Goal: Transaction & Acquisition: Purchase product/service

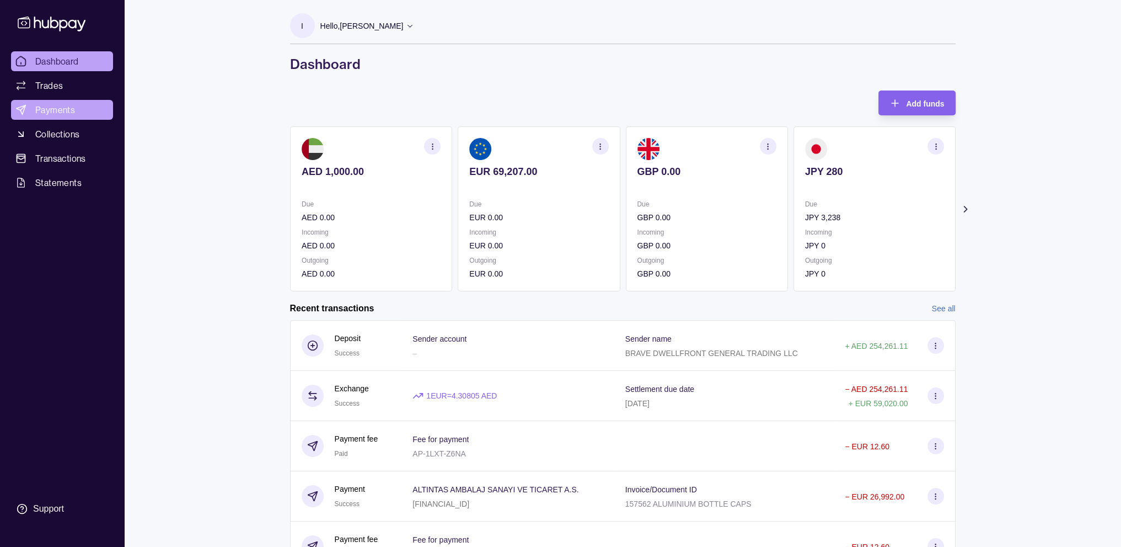
click at [61, 111] on span "Payments" at bounding box center [55, 109] width 40 height 13
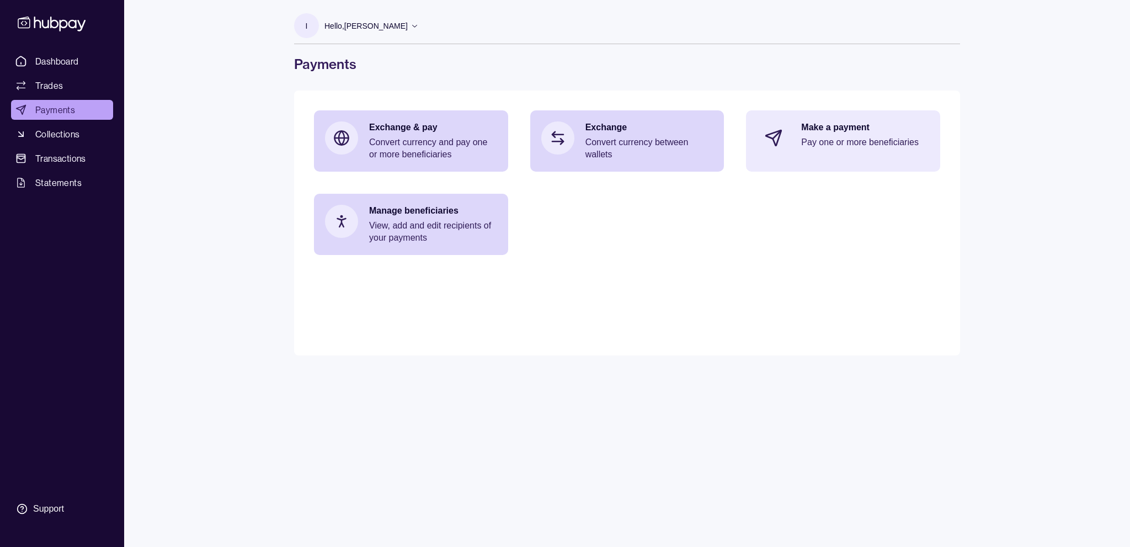
click at [816, 128] on p "Make a payment" at bounding box center [865, 127] width 128 height 12
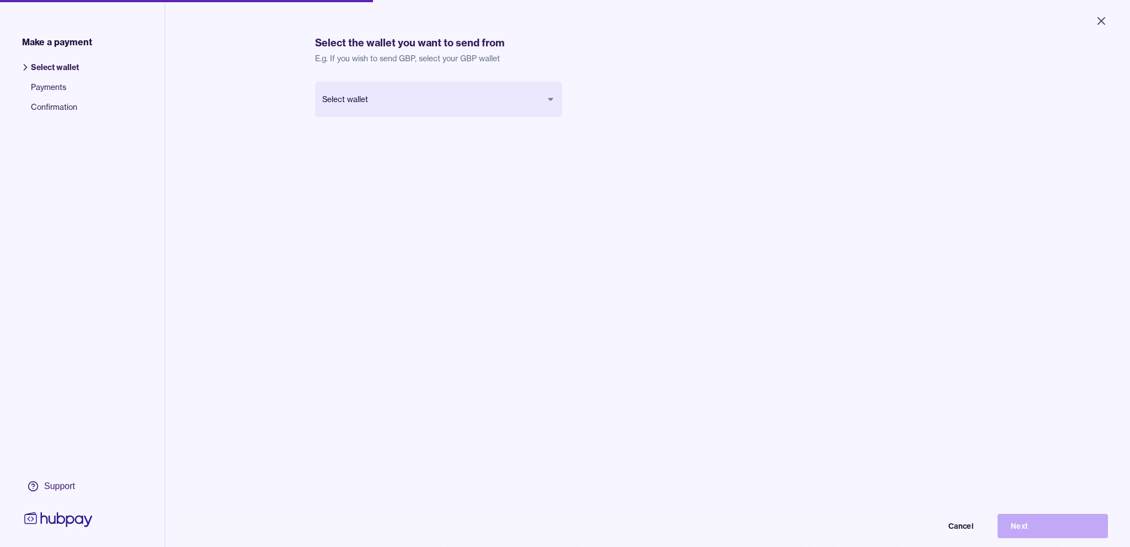
click at [533, 98] on body "Close Make a payment Select wallet Payments Confirmation Support Select the wal…" at bounding box center [565, 273] width 1130 height 547
click at [1026, 522] on button "Next" at bounding box center [1044, 517] width 110 height 24
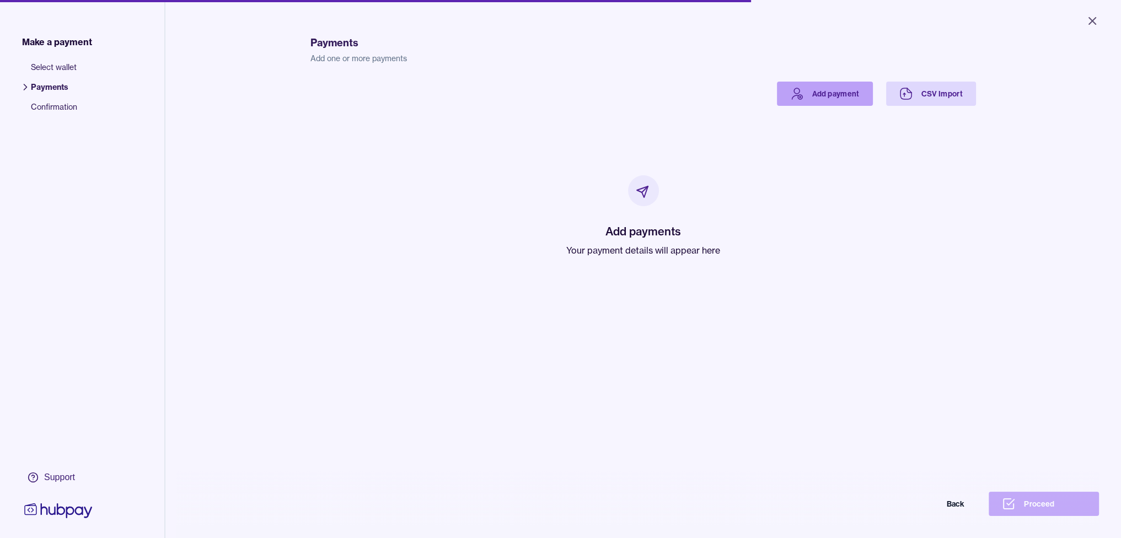
click at [823, 100] on link "Add payment" at bounding box center [825, 94] width 96 height 24
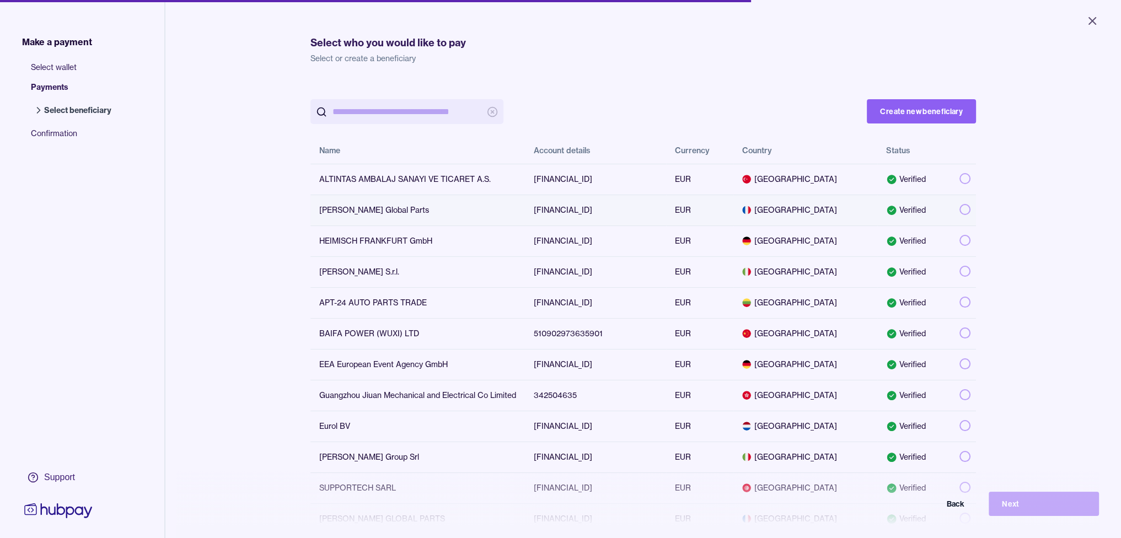
click at [960, 211] on button "button" at bounding box center [965, 209] width 11 height 11
click at [1016, 509] on button "Next" at bounding box center [1044, 504] width 110 height 24
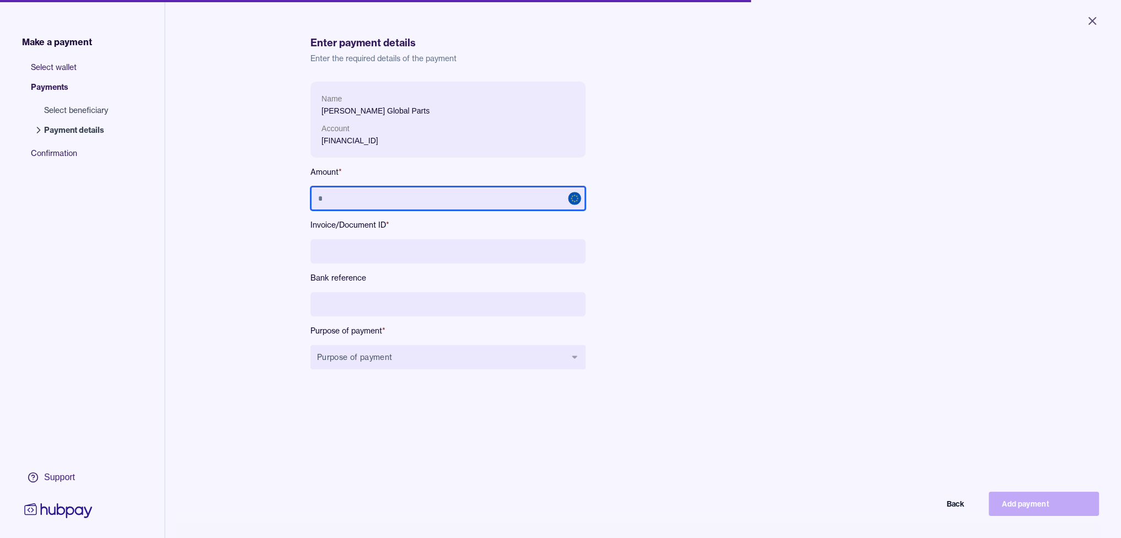
click at [414, 188] on input "text" at bounding box center [448, 198] width 275 height 24
paste input "*********"
type input "*********"
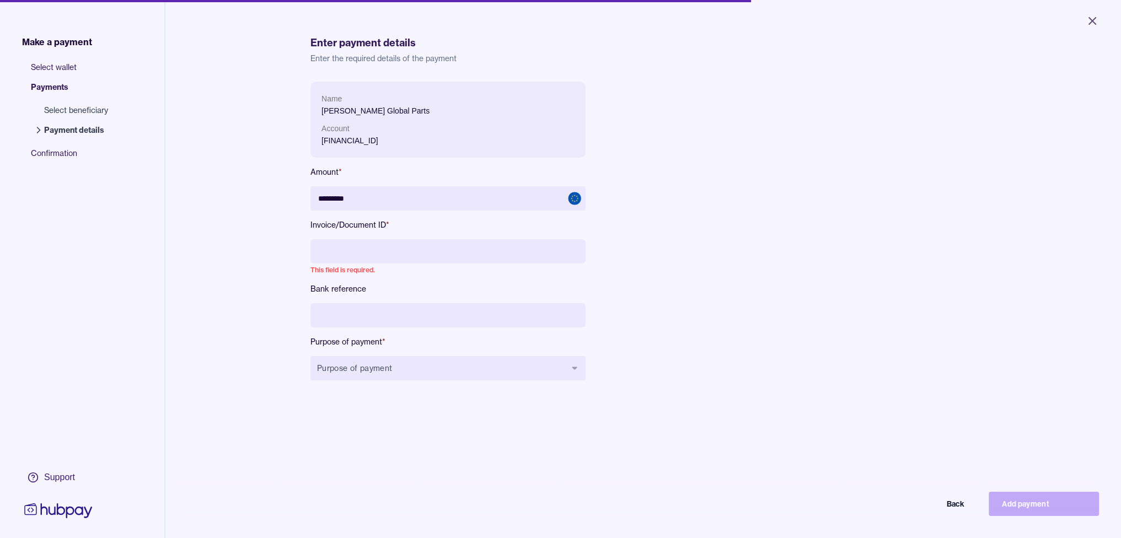
paste input "********"
type input "********"
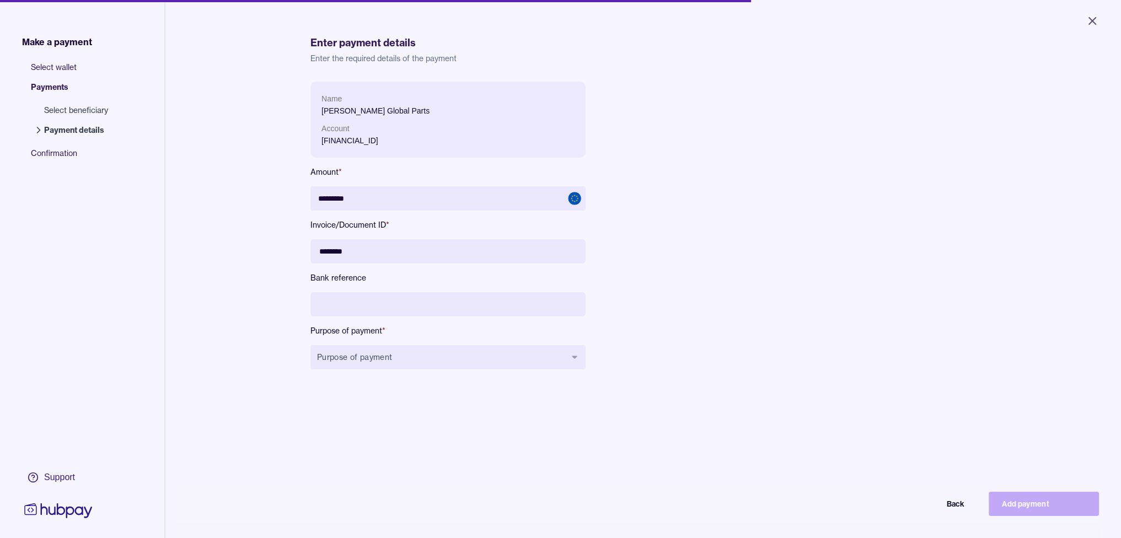
drag, startPoint x: 395, startPoint y: 257, endPoint x: 277, endPoint y: 255, distance: 118.1
click at [277, 255] on div "Make a payment Select wallet Payments Select beneficiary Payment details Confir…" at bounding box center [560, 316] width 1121 height 633
type input "**********"
click at [452, 364] on button "Purpose of payment" at bounding box center [448, 357] width 275 height 24
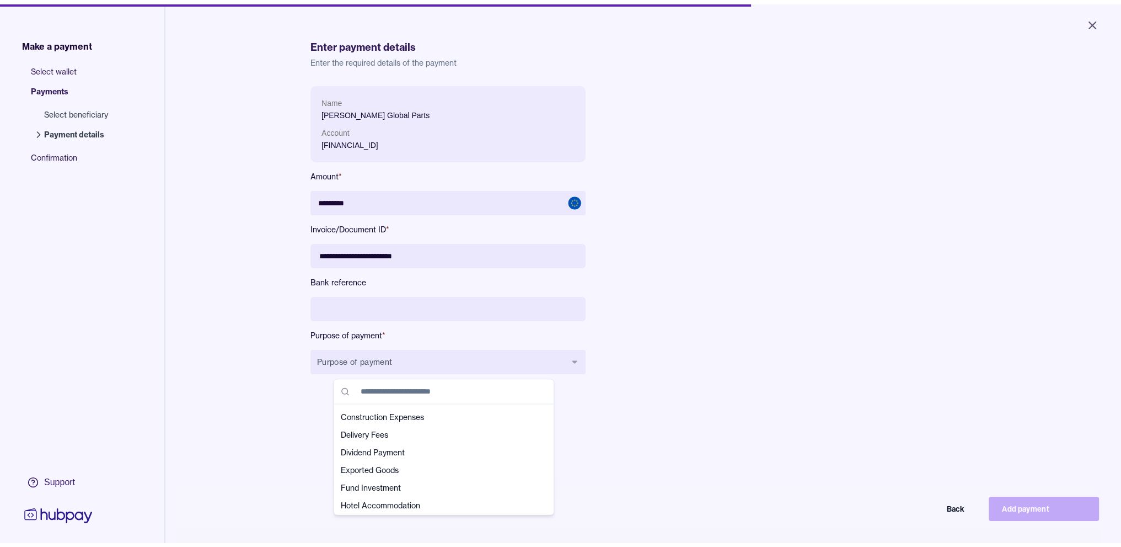
scroll to position [71, 0]
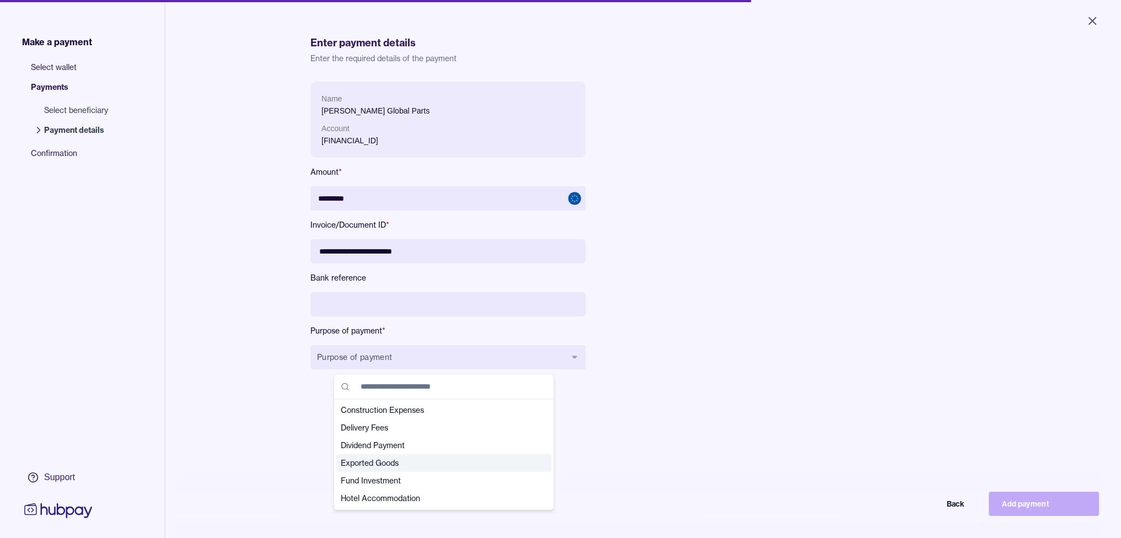
click at [394, 463] on span "Exported Goods" at bounding box center [437, 463] width 193 height 11
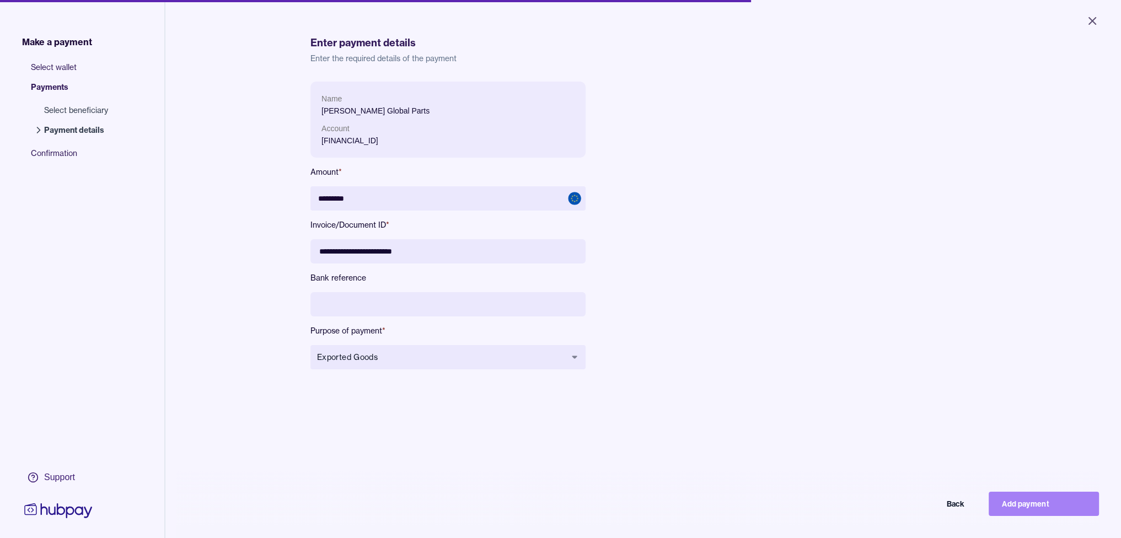
click at [1027, 514] on button "Add payment" at bounding box center [1044, 504] width 110 height 24
type input "********"
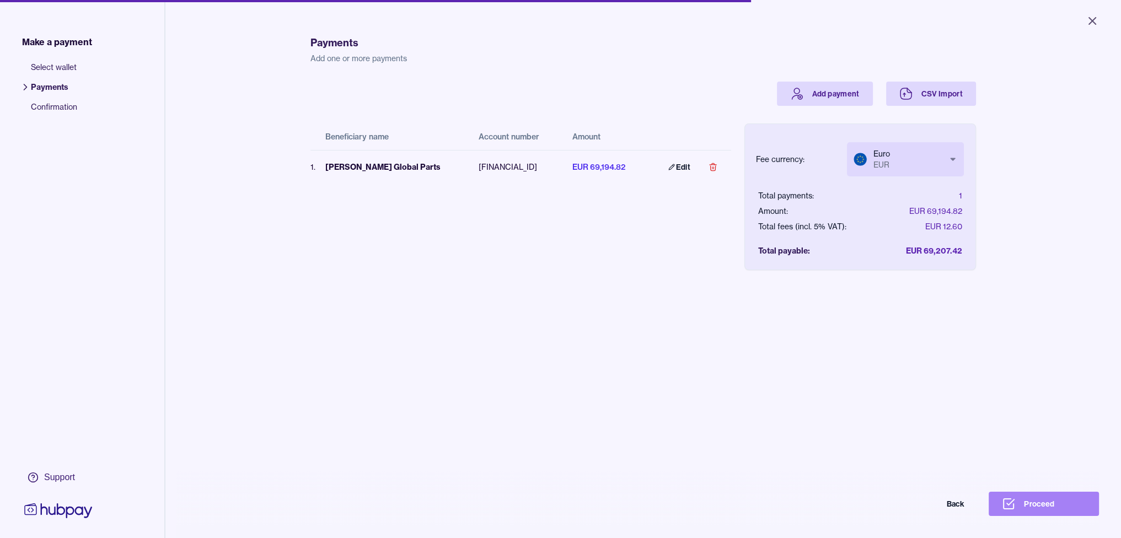
click at [1026, 514] on button "Proceed" at bounding box center [1044, 504] width 110 height 24
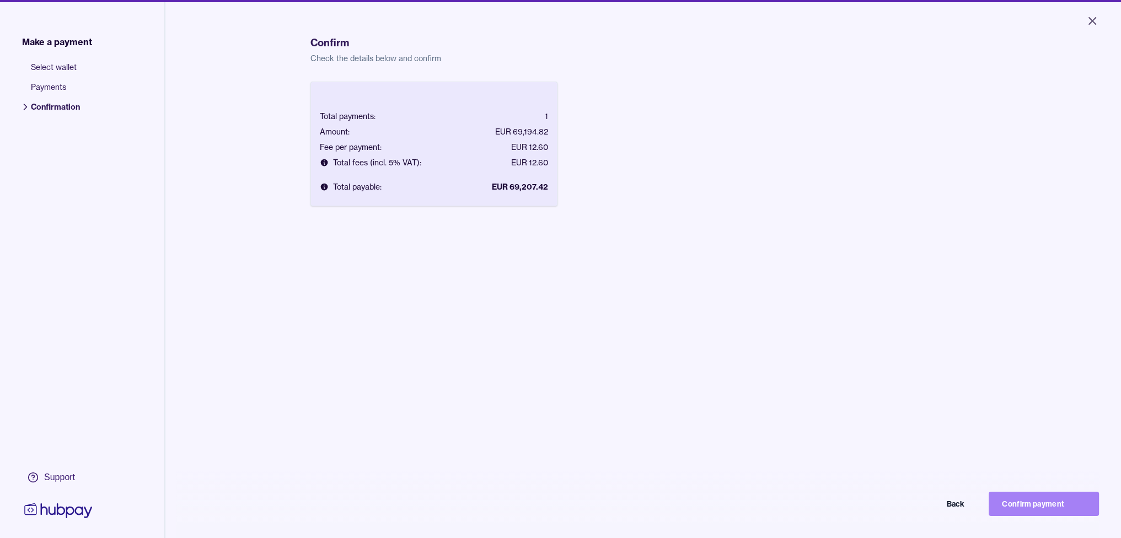
click at [1011, 516] on button "Confirm payment" at bounding box center [1044, 504] width 110 height 24
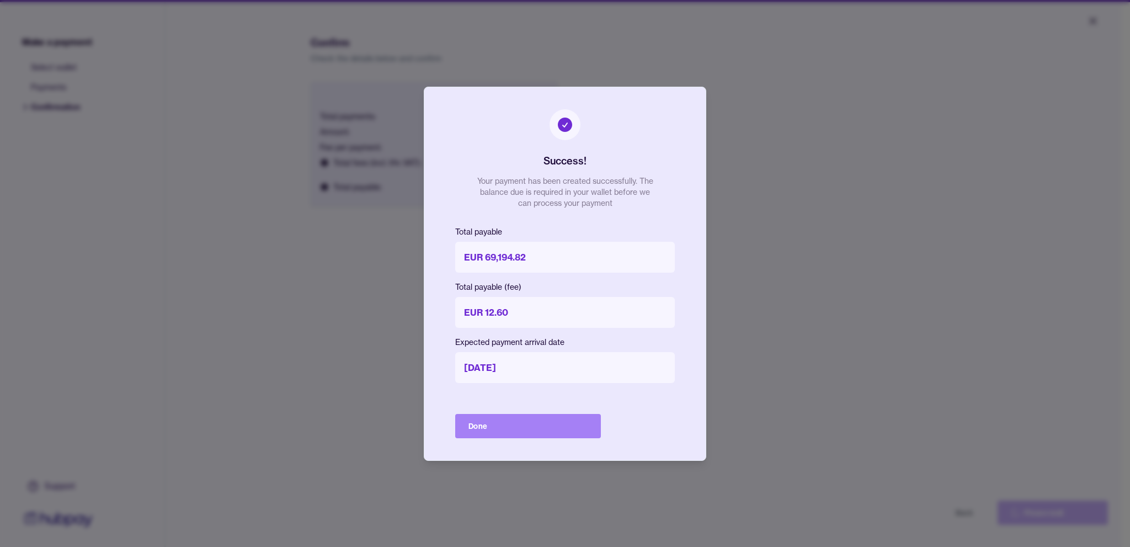
click at [547, 419] on button "Done" at bounding box center [528, 426] width 146 height 24
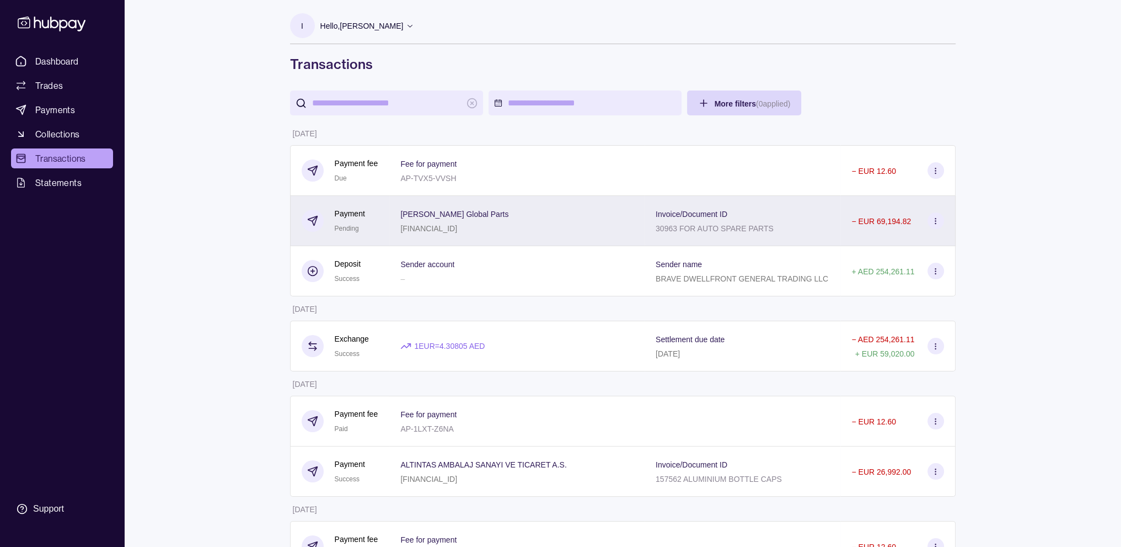
click at [932, 222] on icon at bounding box center [936, 221] width 8 height 8
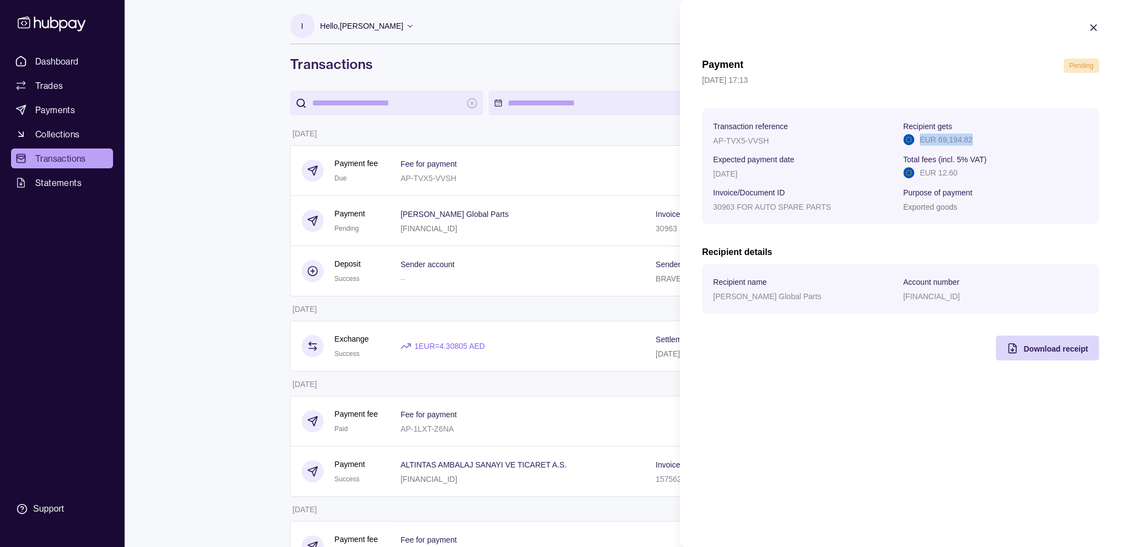
drag, startPoint x: 919, startPoint y: 136, endPoint x: 1001, endPoint y: 138, distance: 81.7
click at [1001, 138] on div "EUR 69,194.82" at bounding box center [996, 139] width 185 height 12
copy p "EUR 69,194.82"
click at [1028, 355] on div "Download receipt" at bounding box center [1056, 347] width 65 height 13
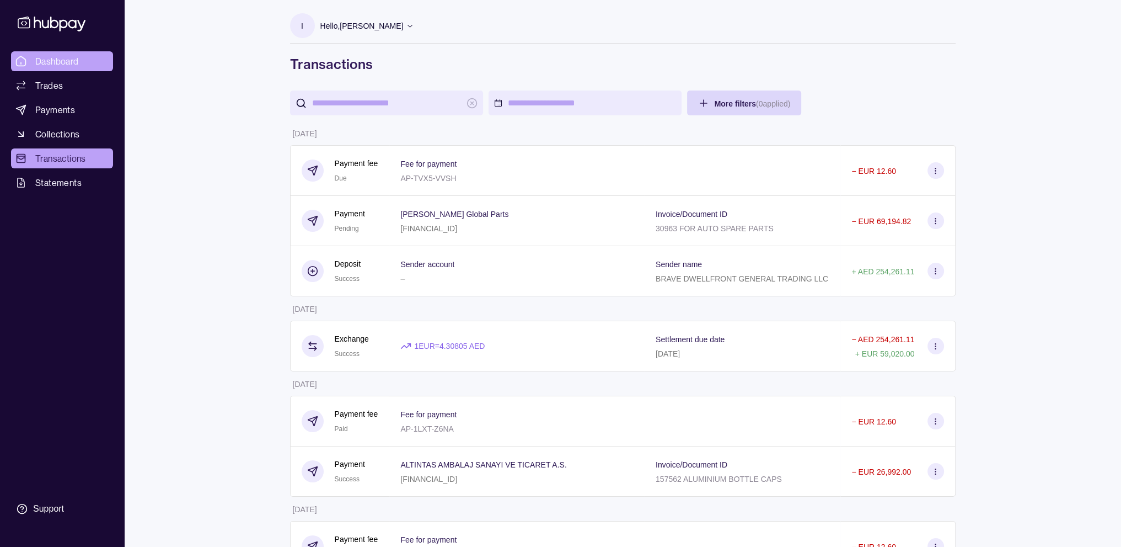
click at [78, 61] on span "Dashboard" at bounding box center [57, 61] width 44 height 13
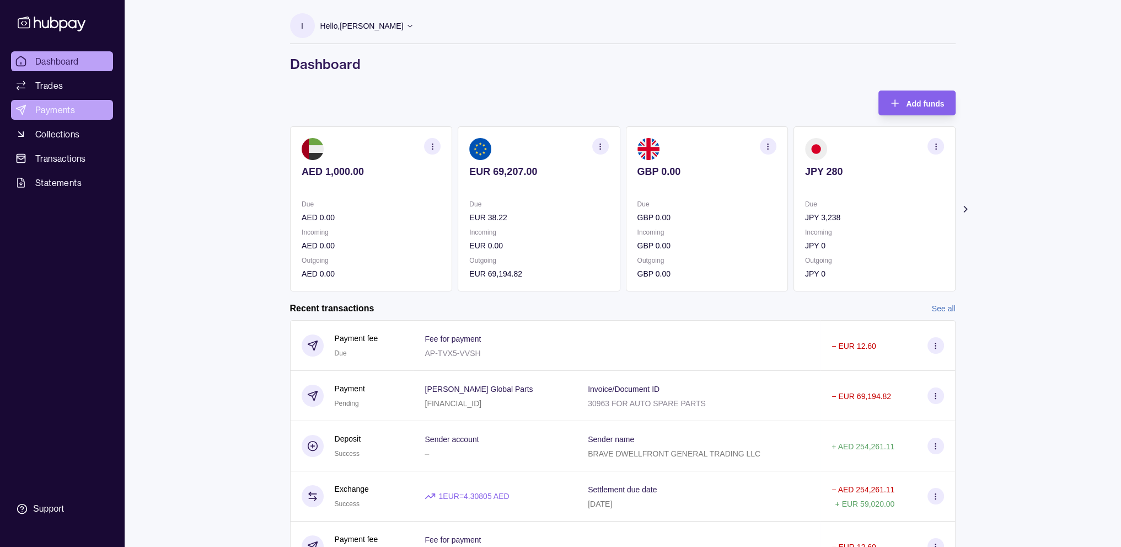
click at [61, 108] on span "Payments" at bounding box center [55, 109] width 40 height 13
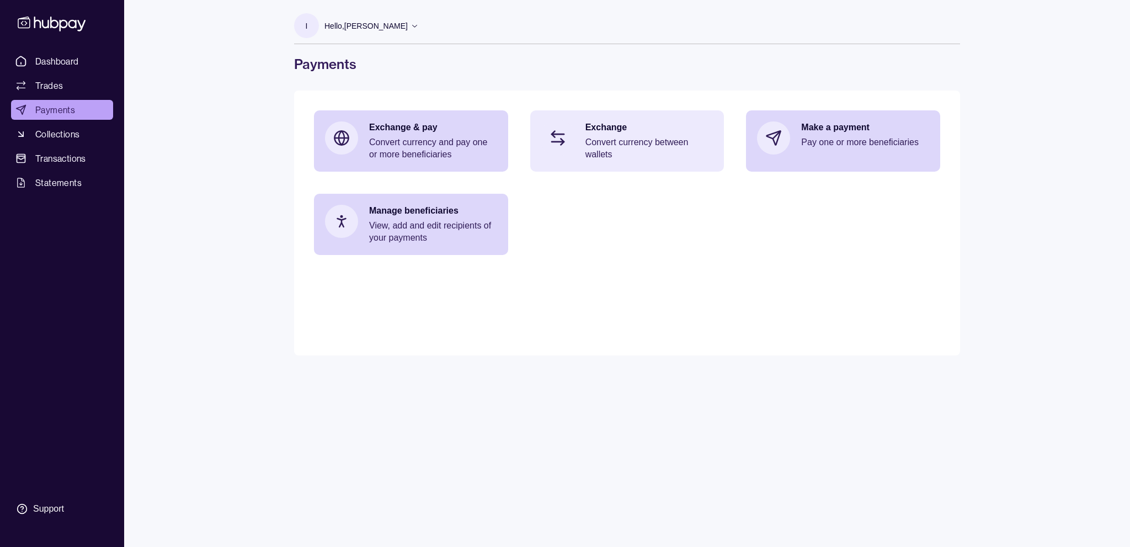
click at [653, 132] on p "Exchange" at bounding box center [649, 127] width 128 height 12
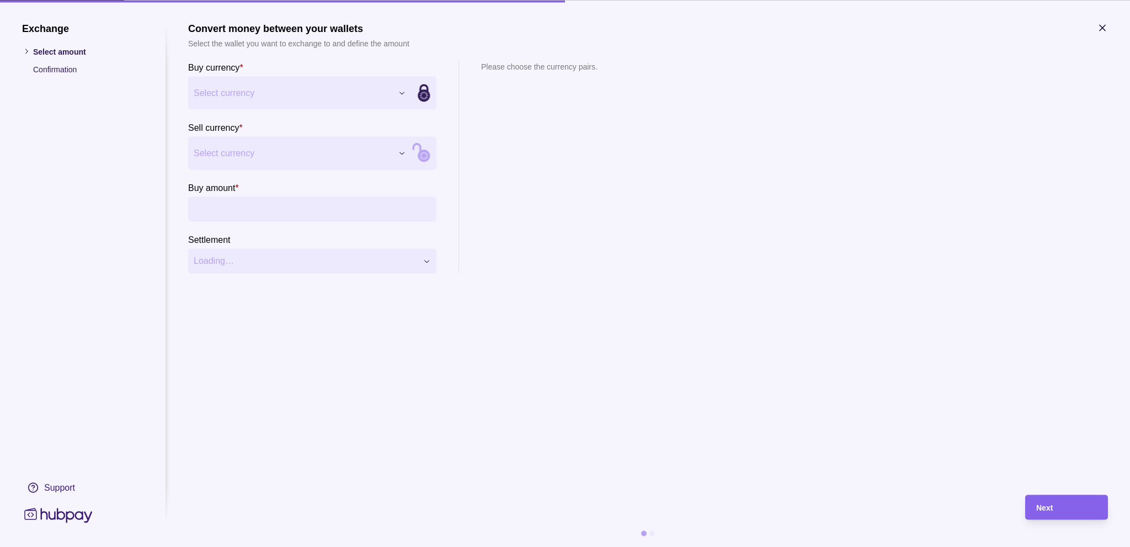
click at [393, 546] on div "Exchange Select amount Confirmation Support Convert money between your wallets …" at bounding box center [565, 547] width 1130 height 0
click at [229, 546] on div "Exchange Select amount Confirmation Support Convert money between your wallets …" at bounding box center [565, 547] width 1130 height 0
click at [233, 202] on input "Buy amount *" at bounding box center [323, 208] width 215 height 25
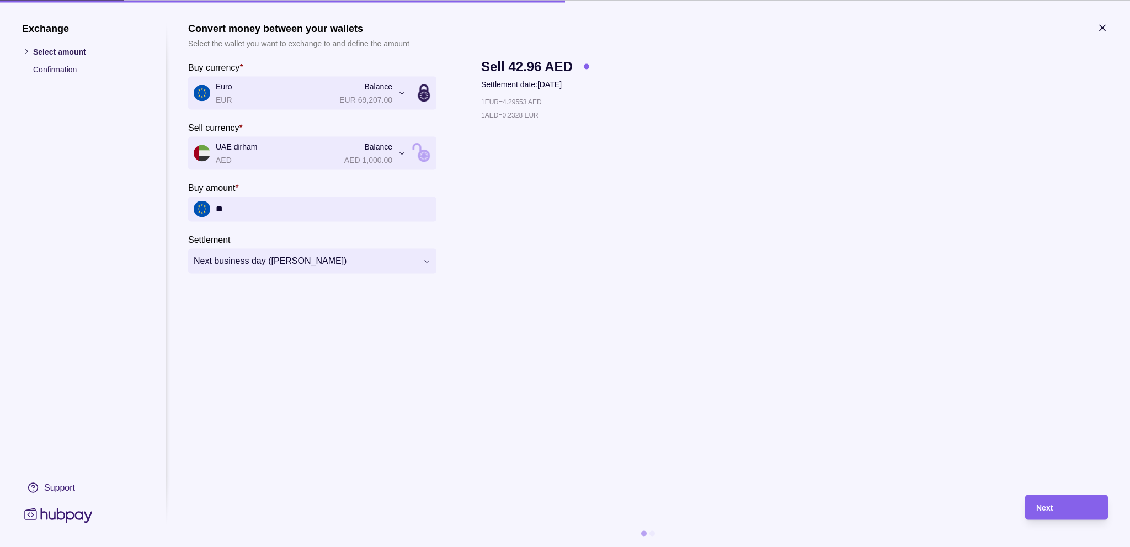
type input "**"
click at [360, 546] on div "**********" at bounding box center [565, 547] width 1130 height 0
click at [1044, 500] on div "Next" at bounding box center [1066, 506] width 61 height 13
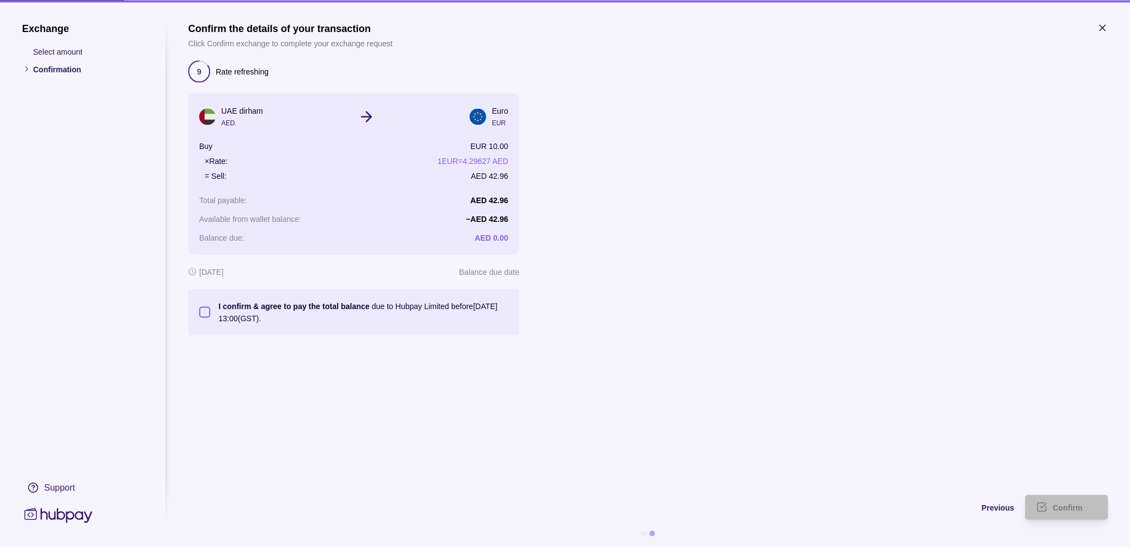
click at [207, 311] on button "I confirm & agree to pay the total balance due to Hubpay Limited before [DATE] …" at bounding box center [204, 311] width 11 height 11
click at [1067, 505] on span "Confirm" at bounding box center [1068, 507] width 30 height 9
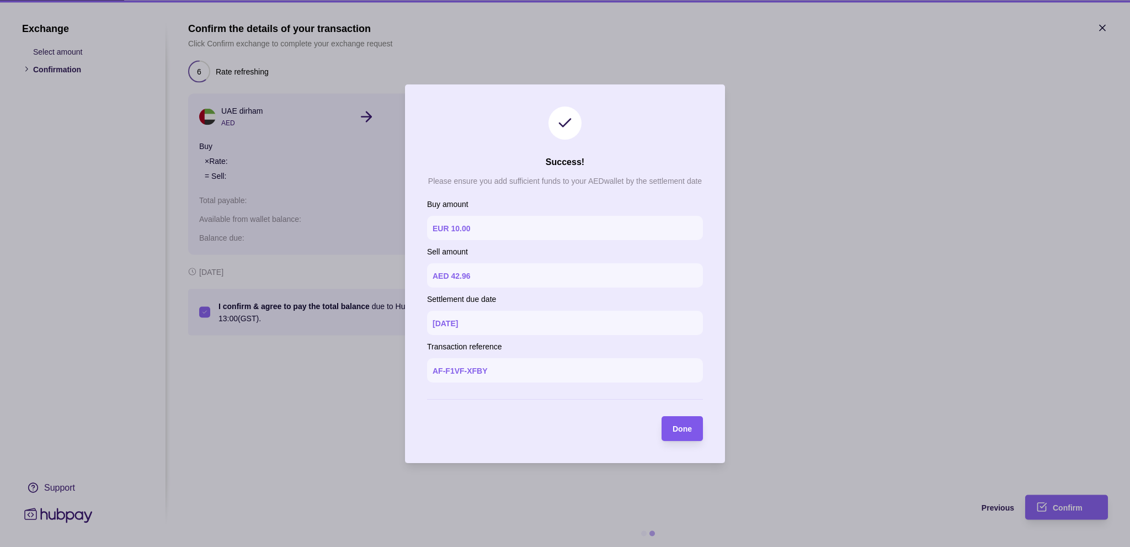
click at [670, 430] on div "Done" at bounding box center [674, 428] width 36 height 25
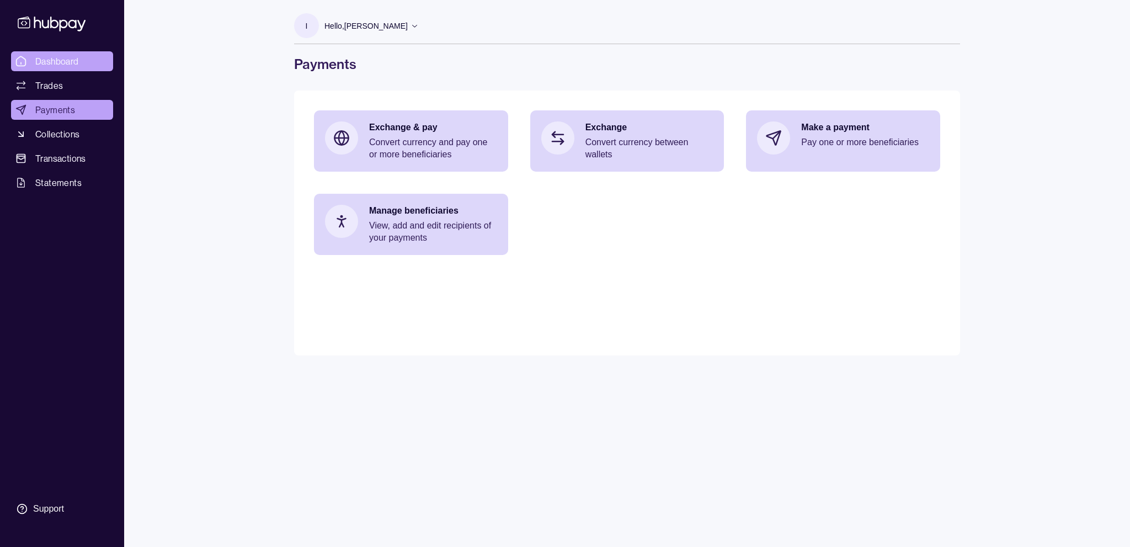
click at [73, 59] on span "Dashboard" at bounding box center [57, 61] width 44 height 13
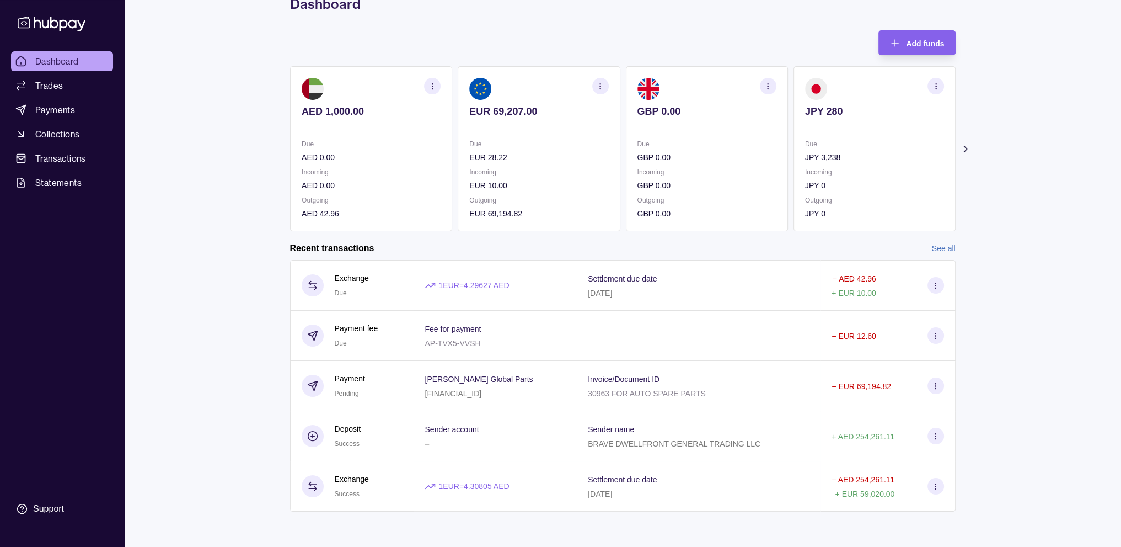
scroll to position [62, 0]
click at [72, 161] on span "Transactions" at bounding box center [60, 158] width 51 height 13
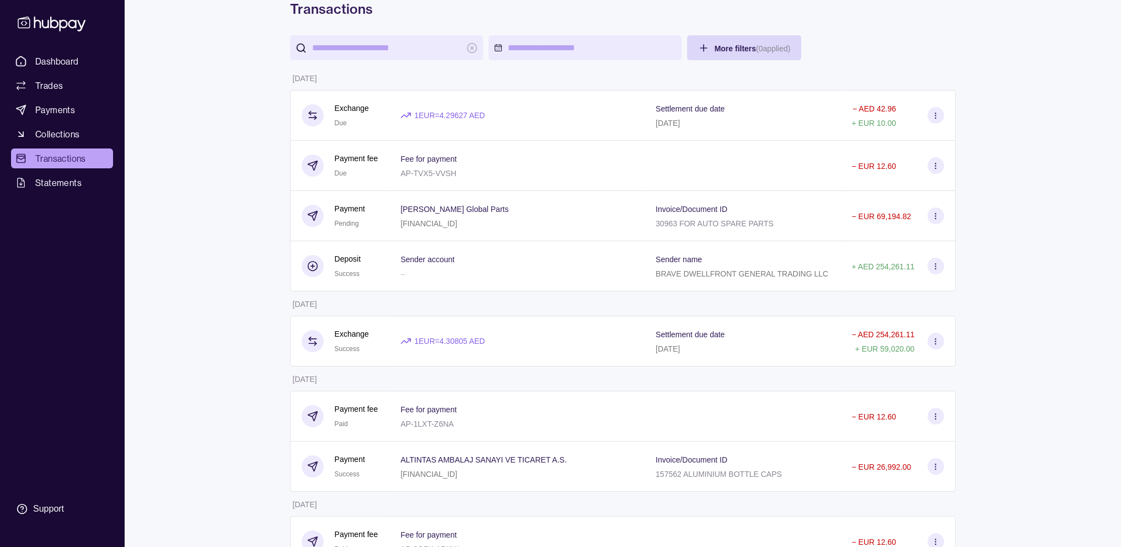
scroll to position [110, 0]
